Goal: Information Seeking & Learning: Learn about a topic

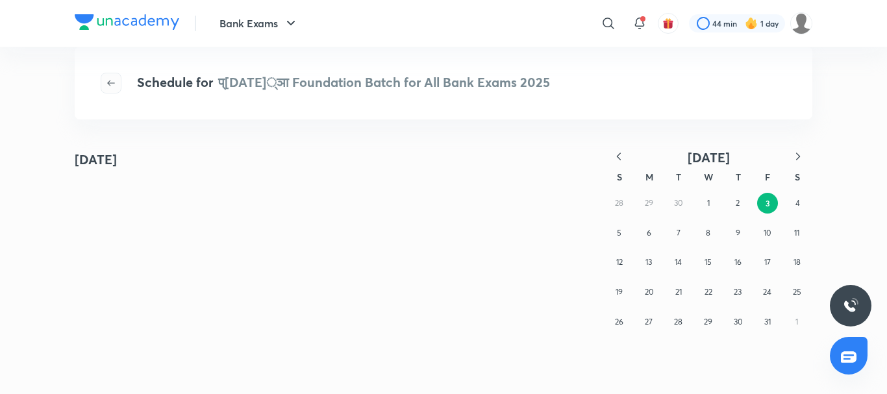
click at [108, 82] on icon "button" at bounding box center [111, 83] width 10 height 10
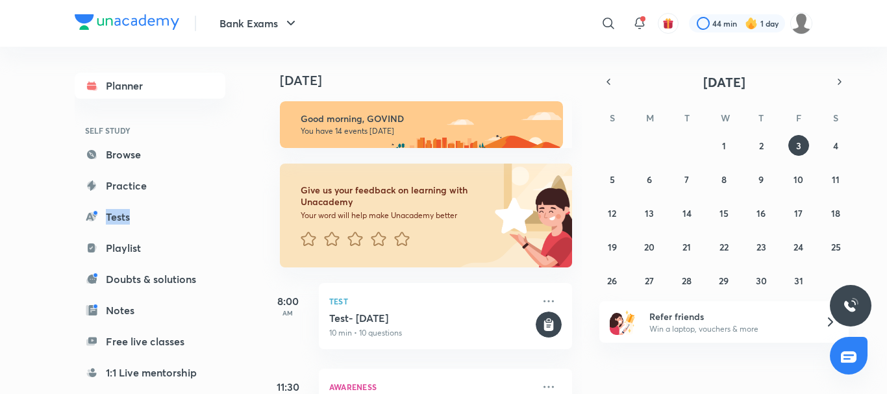
drag, startPoint x: 245, startPoint y: 196, endPoint x: 250, endPoint y: 251, distance: 54.8
click at [250, 251] on div "Planner SELF STUDY Browse Practice Tests Playlist Doubts & solutions Notes Free…" at bounding box center [163, 215] width 177 height 337
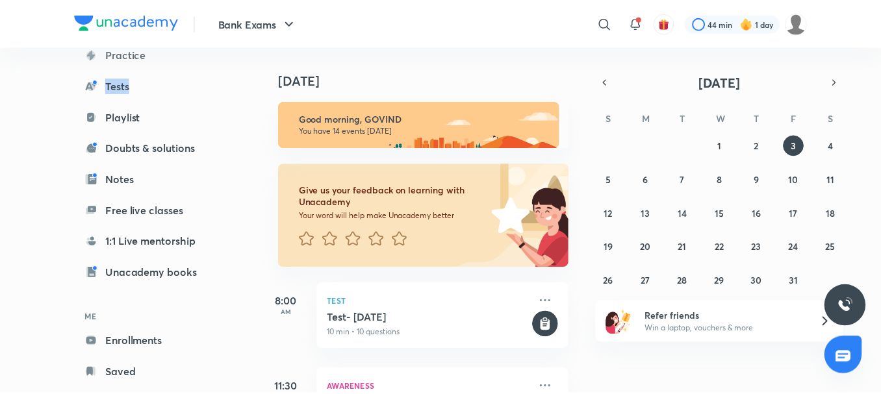
scroll to position [159, 0]
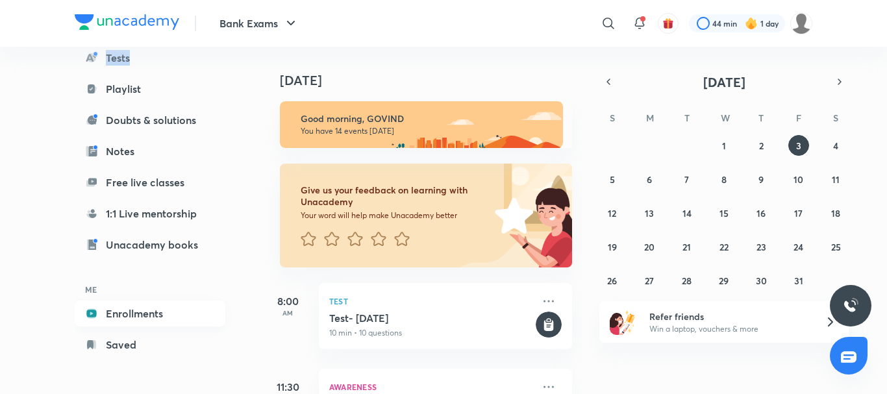
click at [153, 314] on link "Enrollments" at bounding box center [150, 314] width 151 height 26
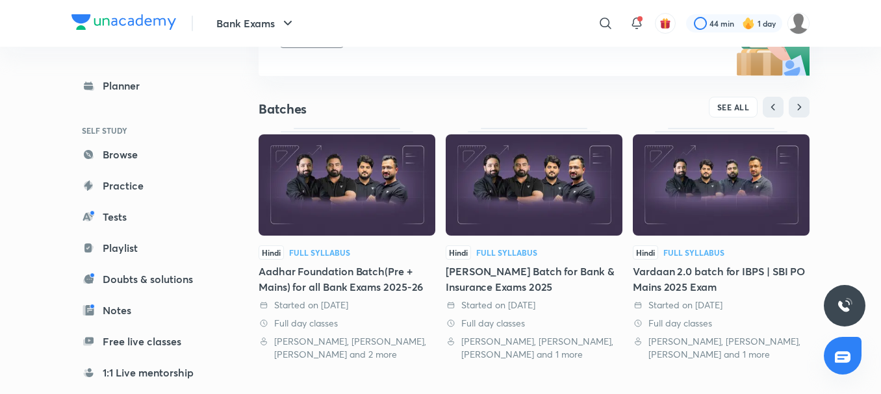
scroll to position [184, 0]
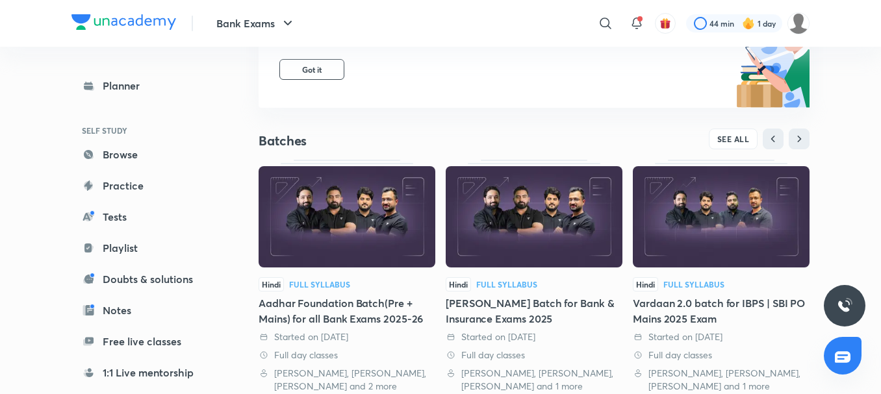
click at [709, 149] on div "SEE ALL" at bounding box center [671, 139] width 275 height 21
click at [725, 136] on span "SEE ALL" at bounding box center [733, 138] width 32 height 9
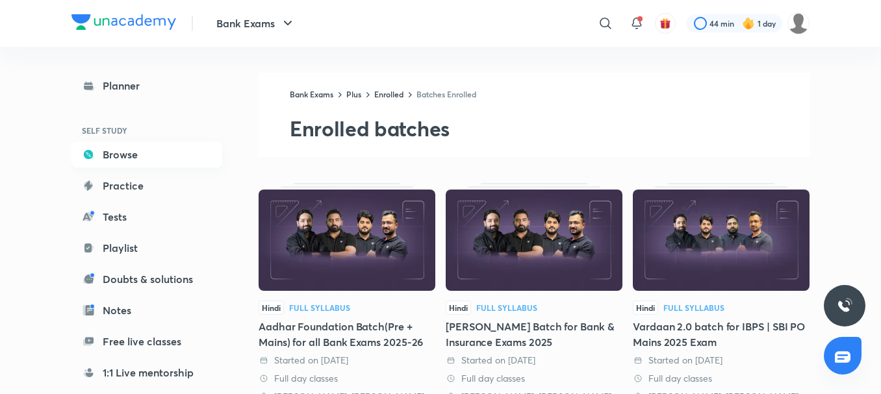
click at [148, 158] on link "Browse" at bounding box center [146, 155] width 151 height 26
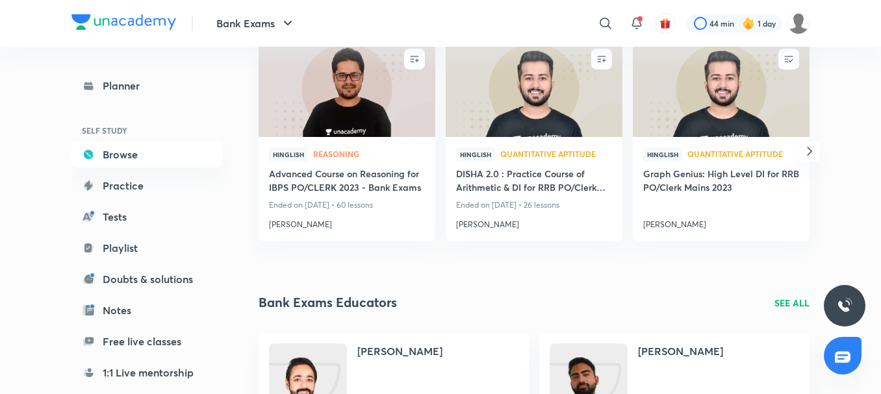
scroll to position [1088, 0]
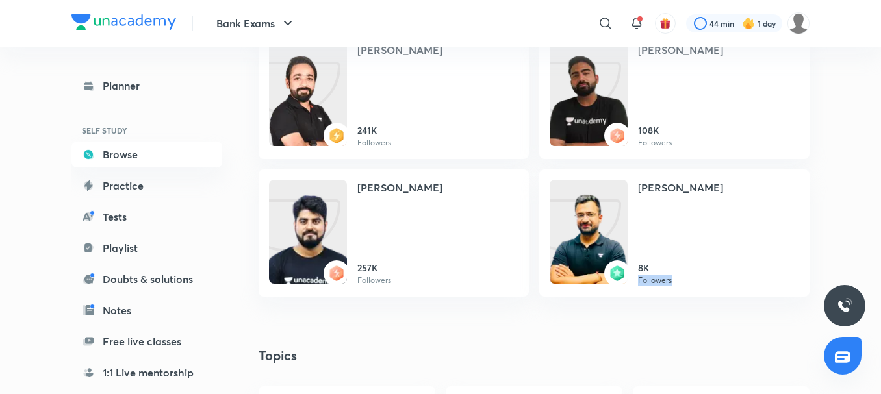
drag, startPoint x: 880, startPoint y: 242, endPoint x: 887, endPoint y: 288, distance: 46.7
click at [881, 288] on html "Bank Exams ​ 44 min 1 day Planner SELF STUDY Browse Practice Tests Playlist Dou…" at bounding box center [440, 319] width 881 height 2815
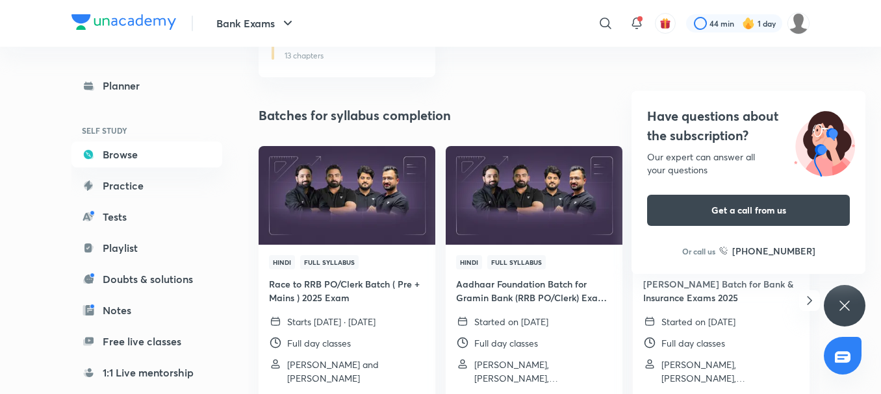
scroll to position [1531, 0]
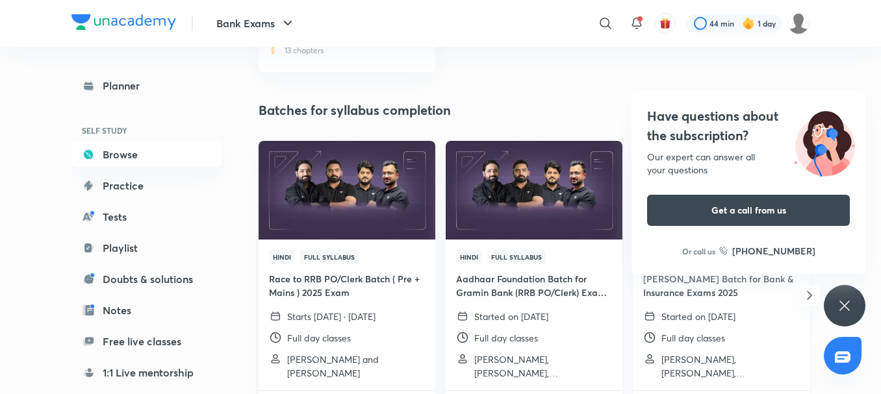
click at [721, 293] on h4 "[PERSON_NAME] Batch for Bank & Insurance Exams 2025" at bounding box center [721, 285] width 156 height 27
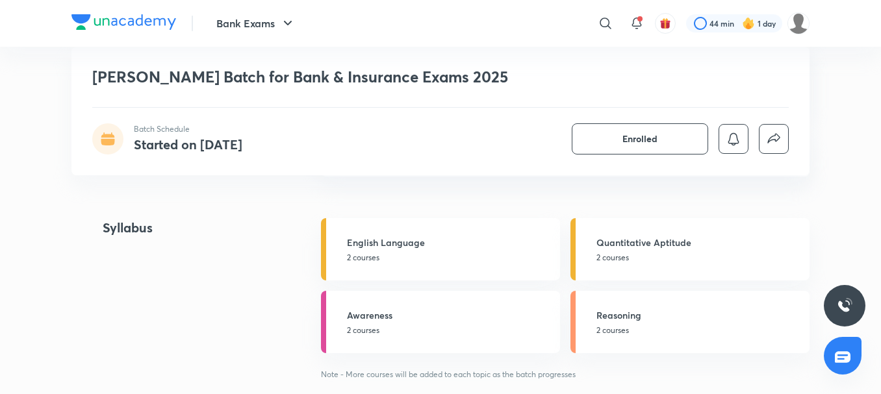
scroll to position [1326, 0]
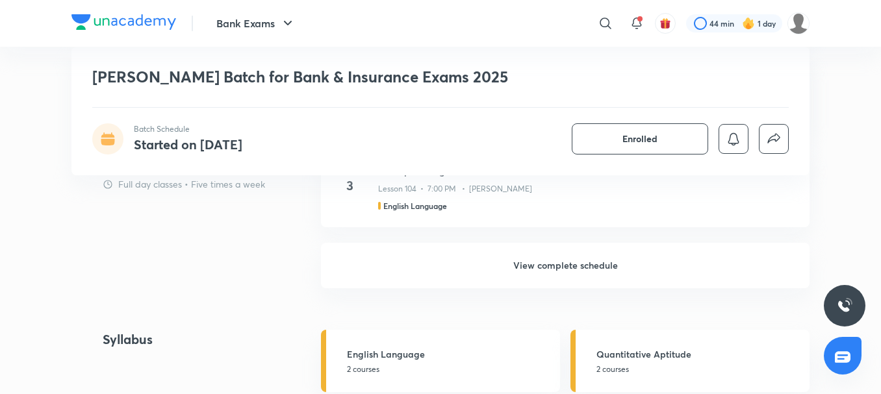
click at [526, 266] on h6 "View complete schedule" at bounding box center [565, 265] width 488 height 45
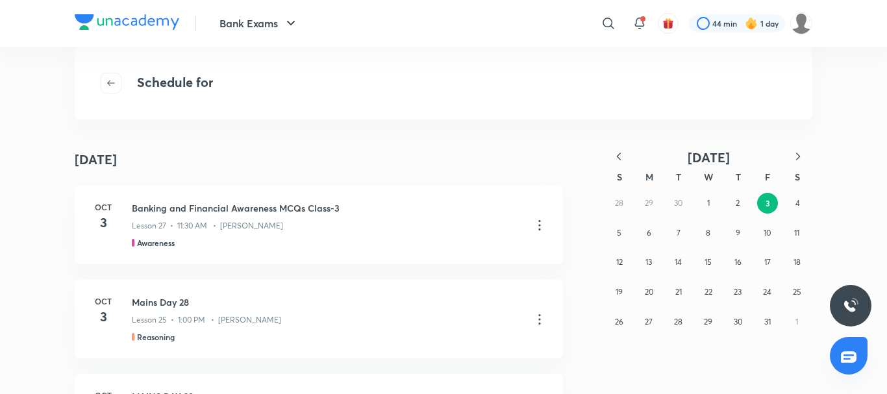
click at [620, 151] on icon "button" at bounding box center [619, 156] width 13 height 13
click at [739, 316] on button "28" at bounding box center [738, 322] width 21 height 21
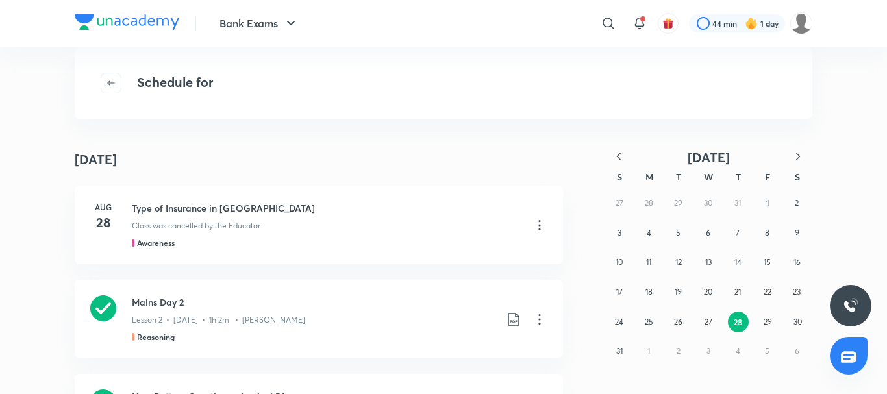
click at [799, 149] on button "button" at bounding box center [798, 157] width 29 height 16
click at [651, 199] on button "1" at bounding box center [649, 203] width 21 height 21
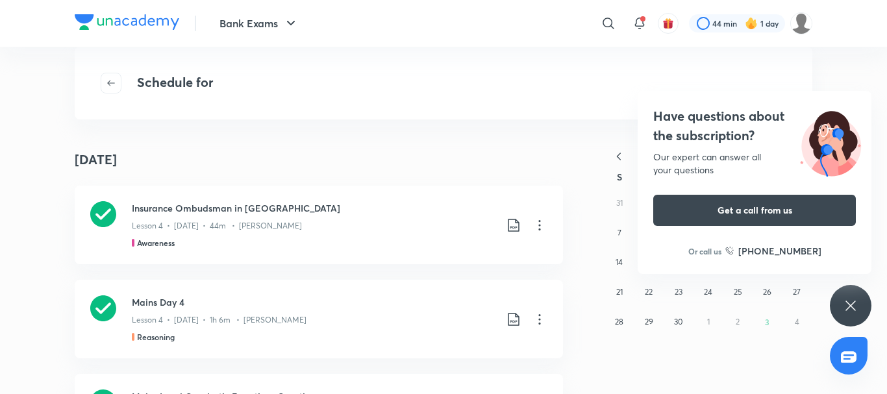
click at [863, 309] on div "Have questions about the subscription? Our expert can answer all your questions…" at bounding box center [851, 306] width 42 height 42
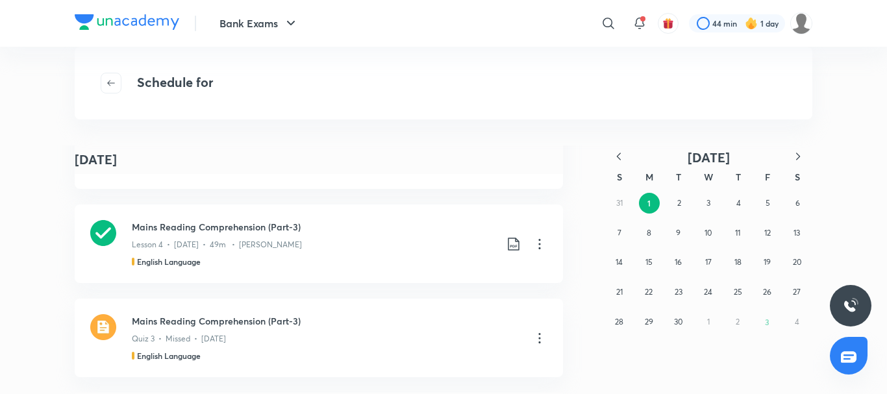
scroll to position [367, 0]
